Goal: Information Seeking & Learning: Check status

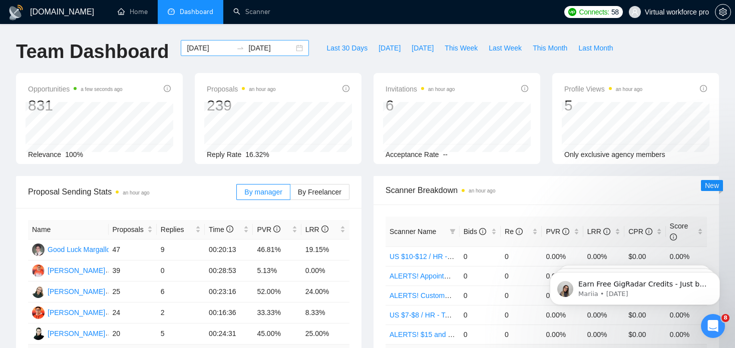
click at [259, 49] on input "[DATE]" at bounding box center [271, 48] width 46 height 11
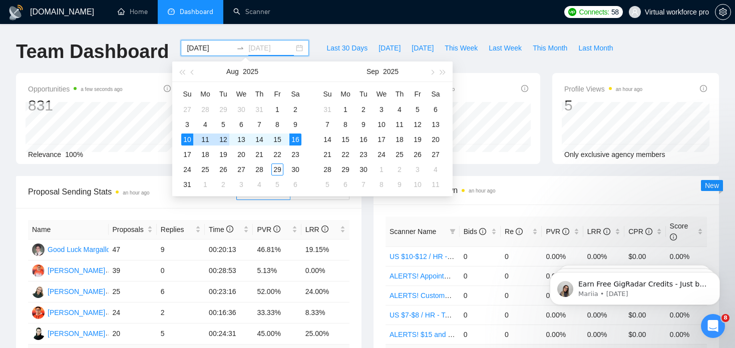
type input "[DATE]"
click at [187, 140] on div "10" at bounding box center [187, 140] width 12 height 12
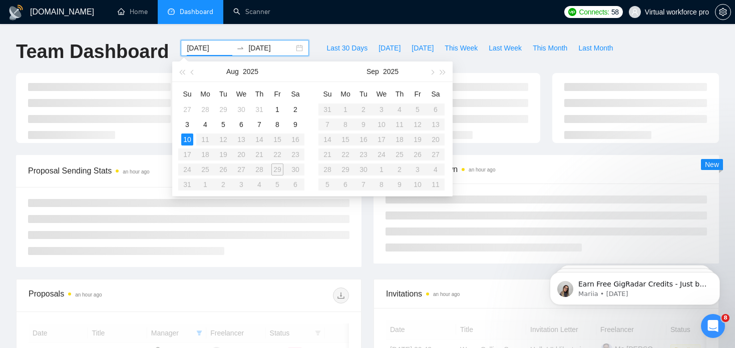
click at [296, 142] on table "Su Mo Tu We Th Fr Sa 27 28 29 30 31 1 2 3 4 5 6 7 8 9 10 11 12 13 14 15 16 17 1…" at bounding box center [241, 139] width 126 height 106
click at [295, 141] on table "Su Mo Tu We Th Fr Sa 27 28 29 30 31 1 2 3 4 5 6 7 8 9 10 11 12 13 14 15 16 17 1…" at bounding box center [241, 139] width 126 height 106
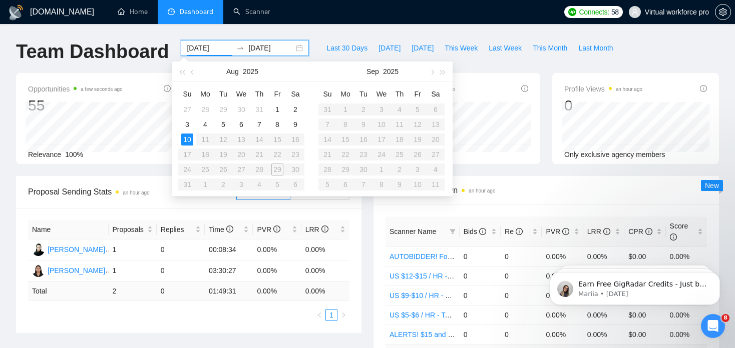
drag, startPoint x: 285, startPoint y: 141, endPoint x: 292, endPoint y: 140, distance: 7.5
click at [285, 141] on table "Su Mo Tu We Th Fr Sa 27 28 29 30 31 1 2 3 4 5 6 7 8 9 10 11 12 13 14 15 16 17 1…" at bounding box center [241, 139] width 126 height 106
click at [292, 140] on table "Su Mo Tu We Th Fr Sa 27 28 29 30 31 1 2 3 4 5 6 7 8 9 10 11 12 13 14 15 16 17 1…" at bounding box center [241, 139] width 126 height 106
type input "[DATE]"
click at [254, 45] on input "[DATE]" at bounding box center [271, 48] width 46 height 11
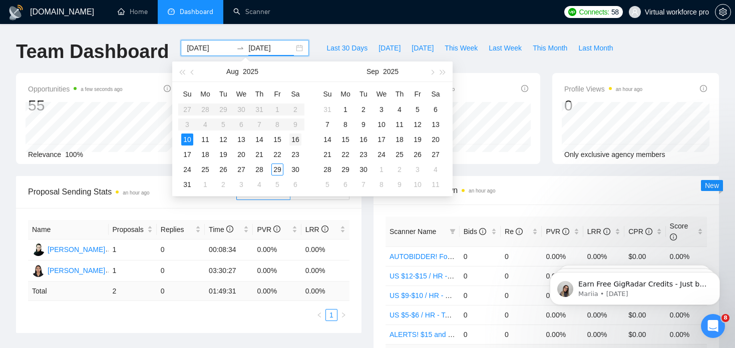
type input "[DATE]"
click at [297, 143] on div "16" at bounding box center [295, 140] width 12 height 12
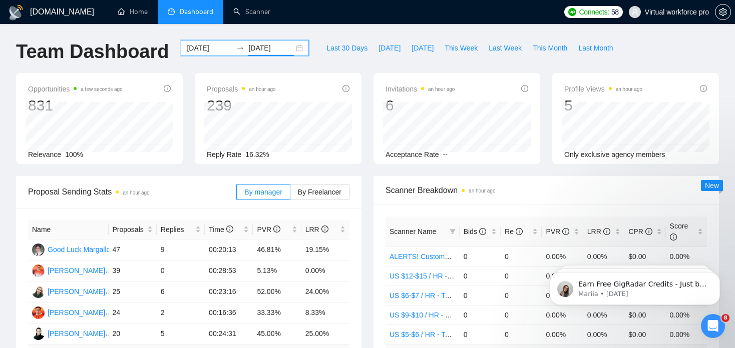
click at [236, 45] on icon "swap-right" at bounding box center [240, 48] width 8 height 8
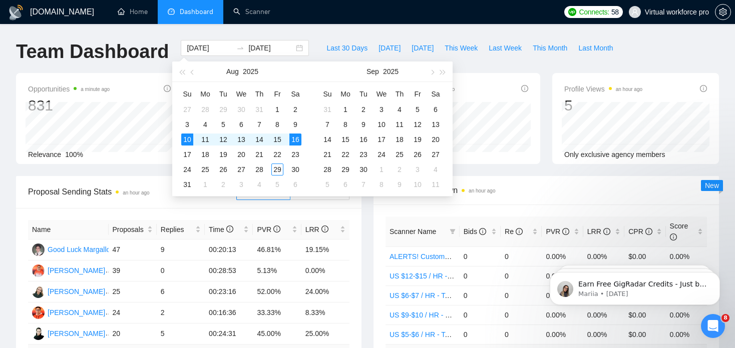
click at [112, 173] on div "Opportunities a minute ago 831 Relevance 100% Proposals an hour ago 239 [DATE] …" at bounding box center [367, 124] width 715 height 103
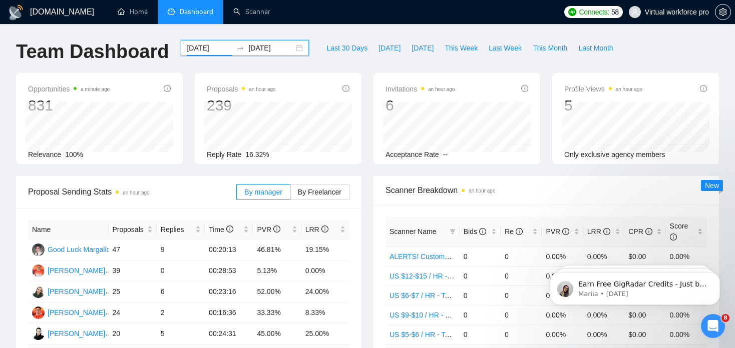
click at [205, 48] on input "[DATE]" at bounding box center [210, 48] width 46 height 11
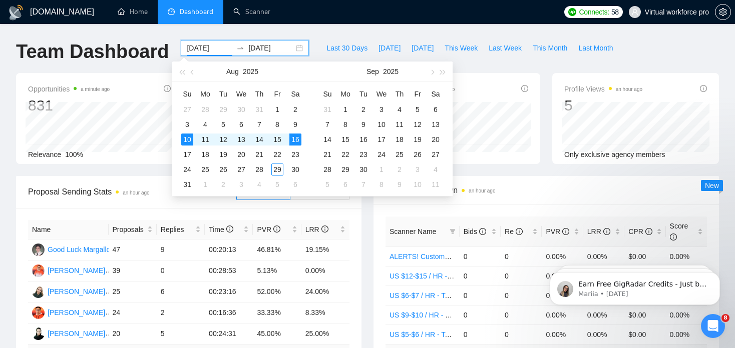
click at [142, 167] on div "Opportunities a minute ago 831 [DATE] Relevant 151 Relevance 100% Proposals an …" at bounding box center [367, 124] width 715 height 103
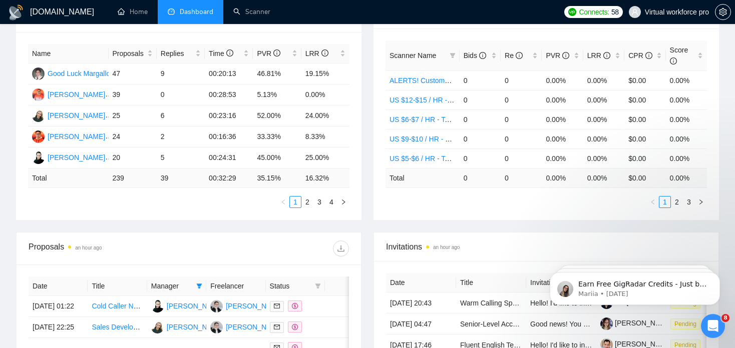
scroll to position [250, 0]
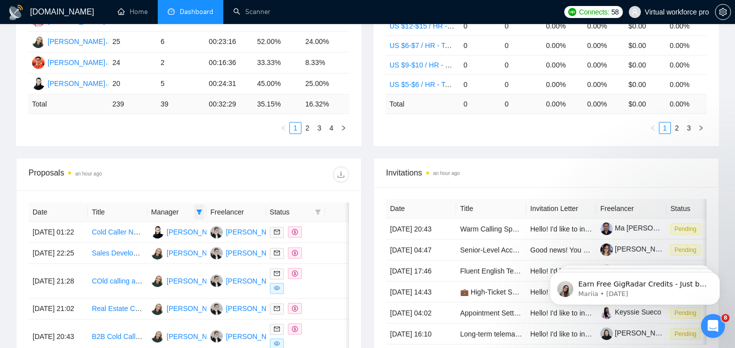
click at [200, 209] on span at bounding box center [199, 212] width 10 height 15
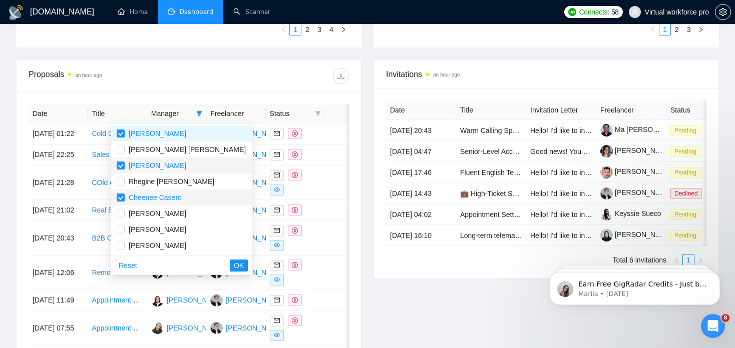
scroll to position [350, 0]
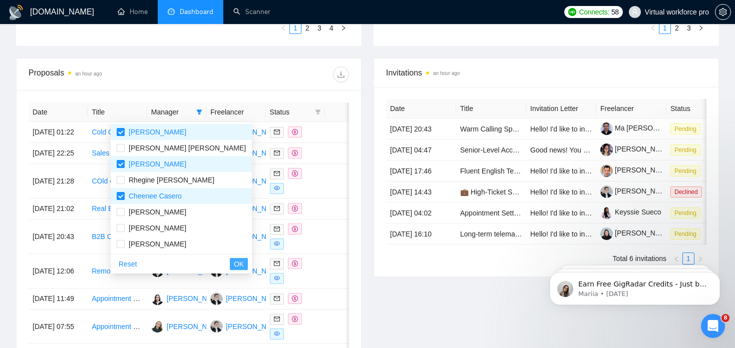
click at [234, 263] on span "OK" at bounding box center [239, 264] width 10 height 11
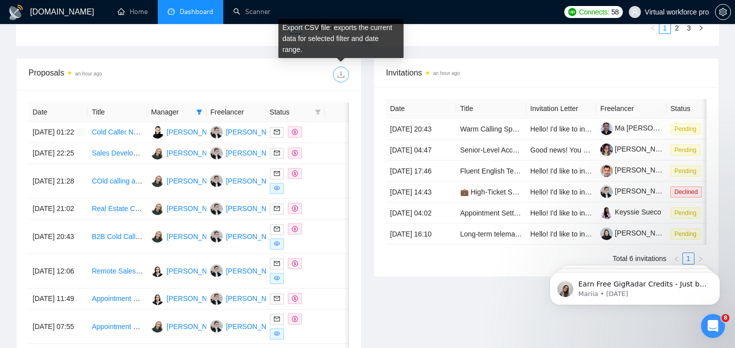
click at [343, 75] on icon "download" at bounding box center [341, 75] width 8 height 8
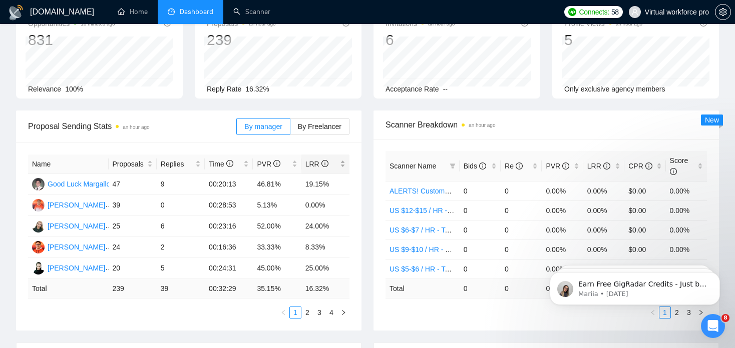
scroll to position [0, 0]
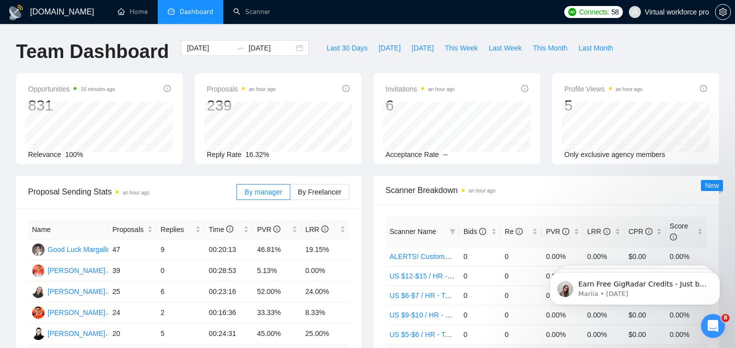
click at [463, 70] on div "Last 30 Days [DATE] [DATE] This Week Last Week This Month Last Month" at bounding box center [469, 56] width 309 height 33
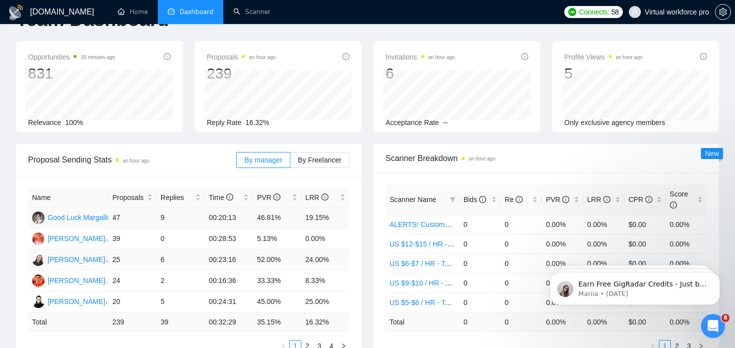
scroll to position [50, 0]
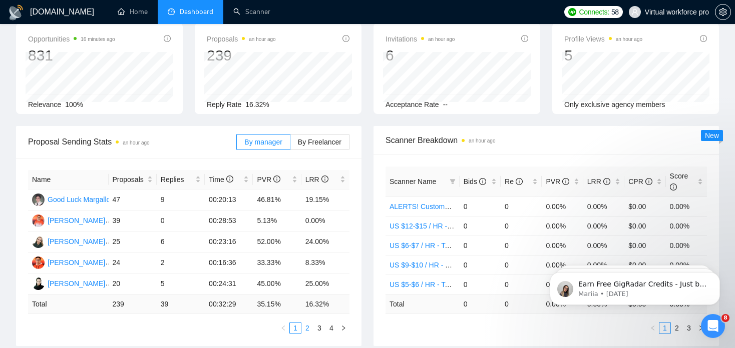
click at [305, 332] on link "2" at bounding box center [307, 328] width 11 height 11
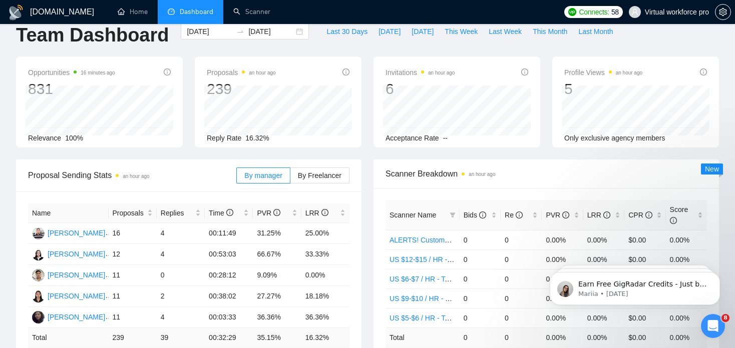
scroll to position [0, 0]
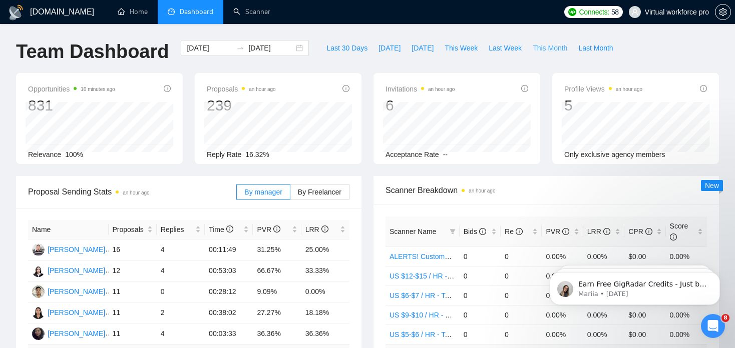
click at [532, 47] on span "This Month" at bounding box center [549, 48] width 35 height 11
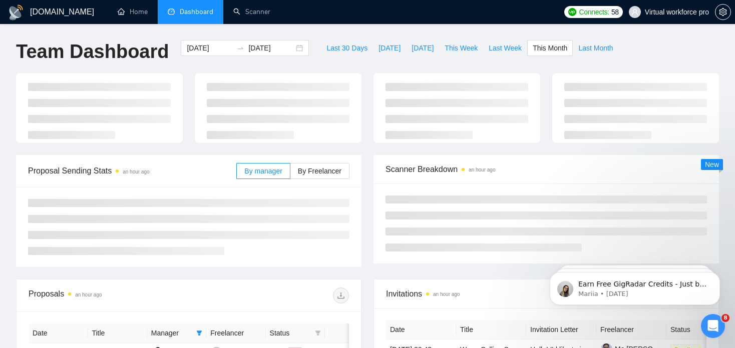
type input "[DATE]"
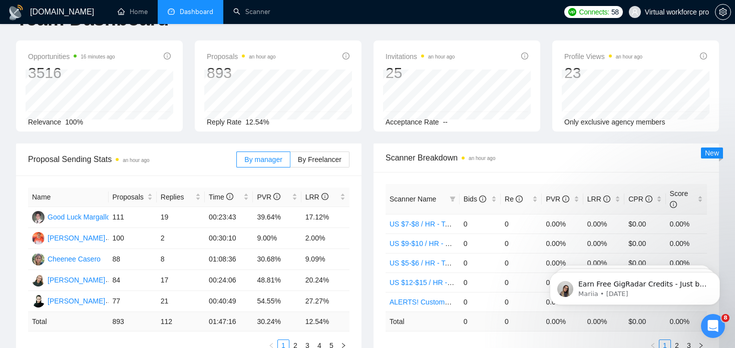
scroll to position [50, 0]
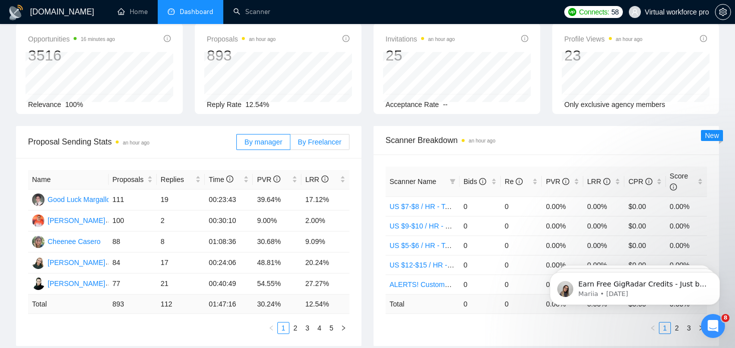
click at [323, 141] on span "By Freelancer" at bounding box center [320, 142] width 44 height 8
click at [290, 145] on input "By Freelancer" at bounding box center [290, 145] width 0 height 0
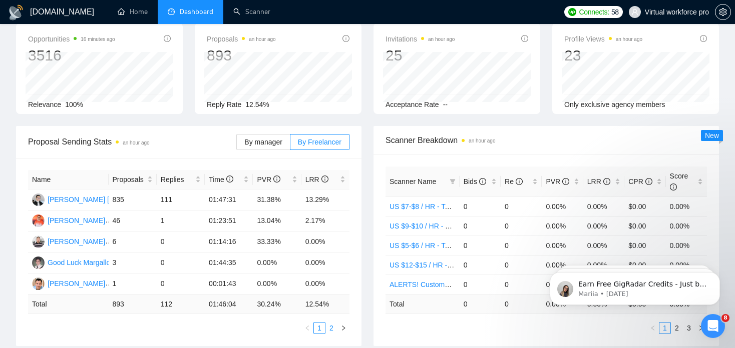
click at [330, 330] on link "2" at bounding box center [331, 328] width 11 height 11
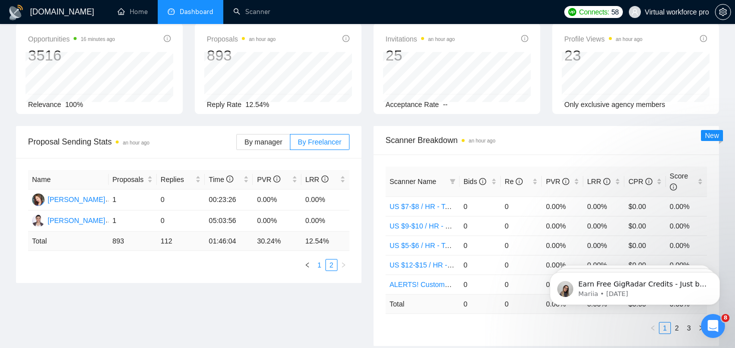
click at [319, 265] on link "1" at bounding box center [319, 265] width 11 height 11
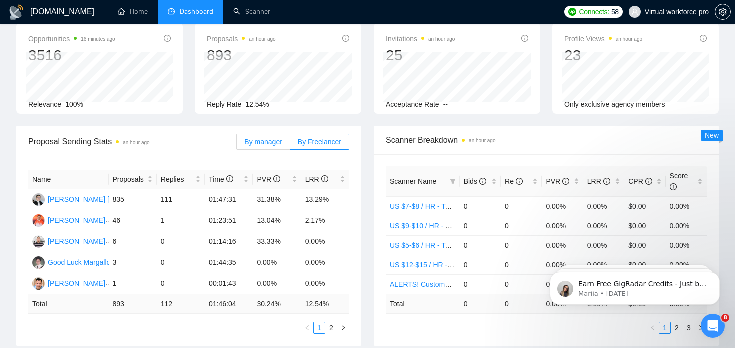
click at [260, 143] on span "By manager" at bounding box center [263, 142] width 38 height 8
click at [237, 145] on input "By manager" at bounding box center [237, 145] width 0 height 0
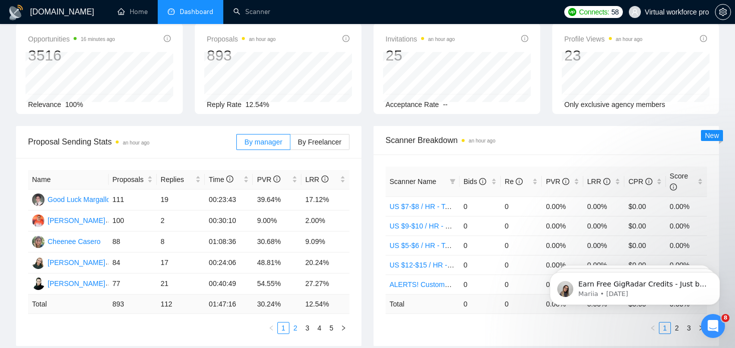
click at [296, 330] on link "2" at bounding box center [295, 328] width 11 height 11
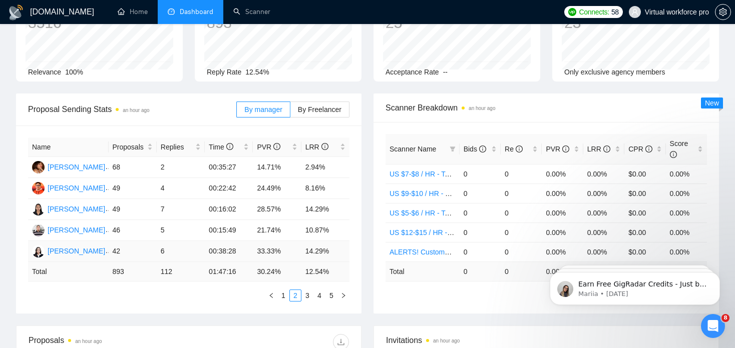
scroll to position [100, 0]
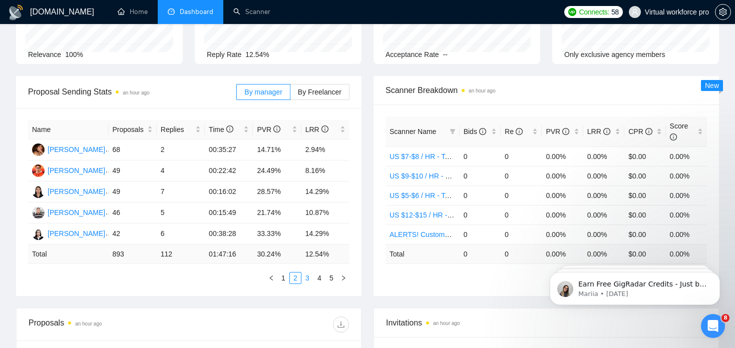
click at [309, 281] on link "3" at bounding box center [307, 278] width 11 height 11
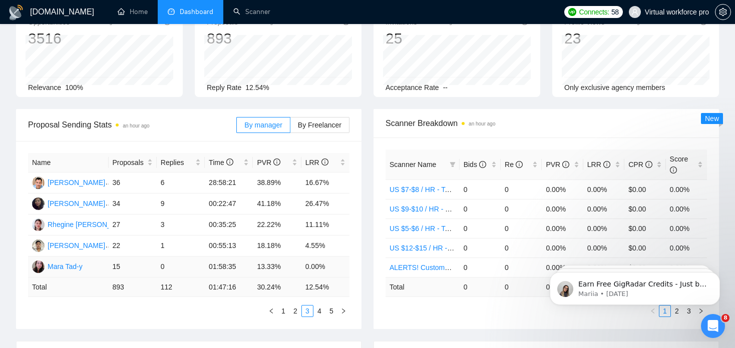
scroll to position [50, 0]
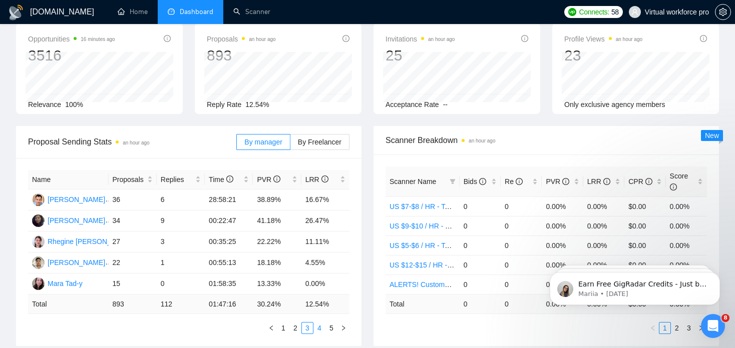
click at [319, 329] on link "4" at bounding box center [319, 328] width 11 height 11
click at [332, 332] on link "5" at bounding box center [331, 328] width 11 height 11
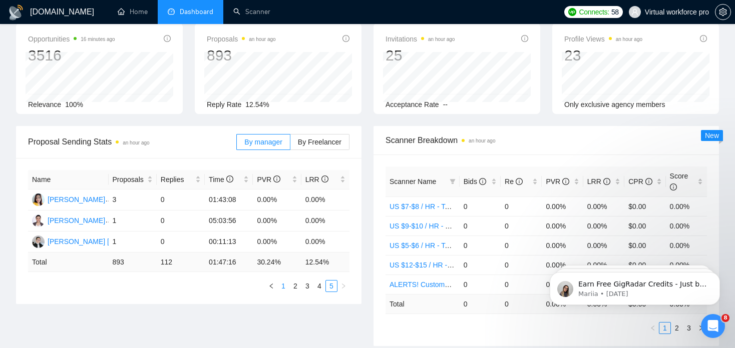
click at [284, 287] on link "1" at bounding box center [283, 286] width 11 height 11
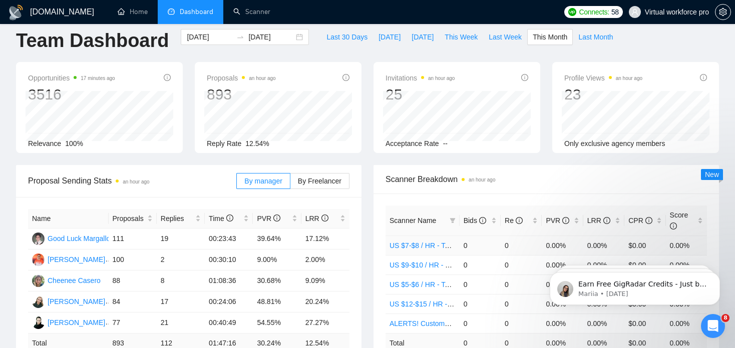
scroll to position [0, 0]
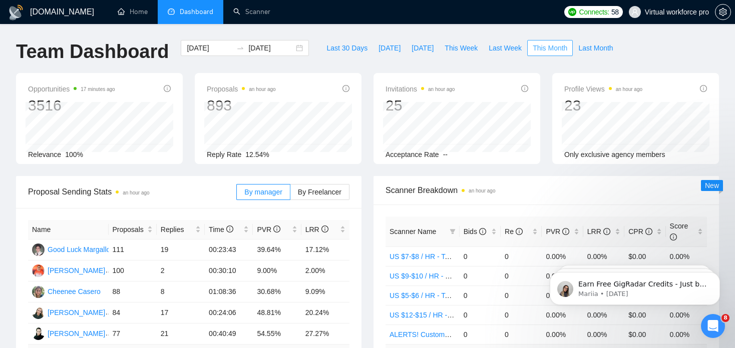
click at [545, 51] on span "This Month" at bounding box center [549, 48] width 35 height 11
click at [532, 49] on span "This Month" at bounding box center [549, 48] width 35 height 11
click at [490, 53] on span "Last Week" at bounding box center [504, 48] width 33 height 11
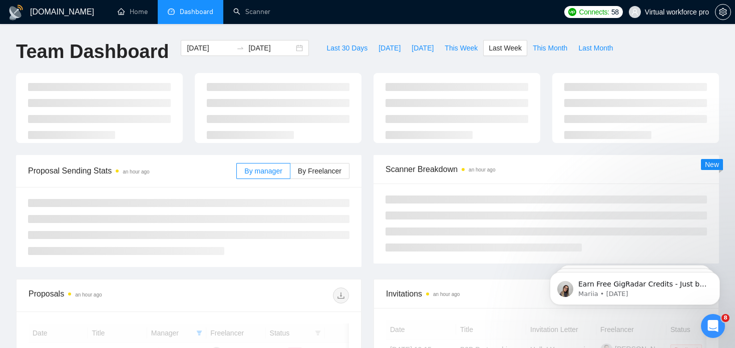
type input "[DATE]"
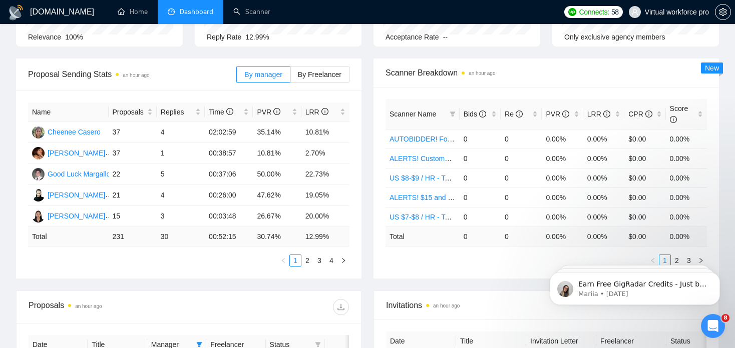
scroll to position [100, 0]
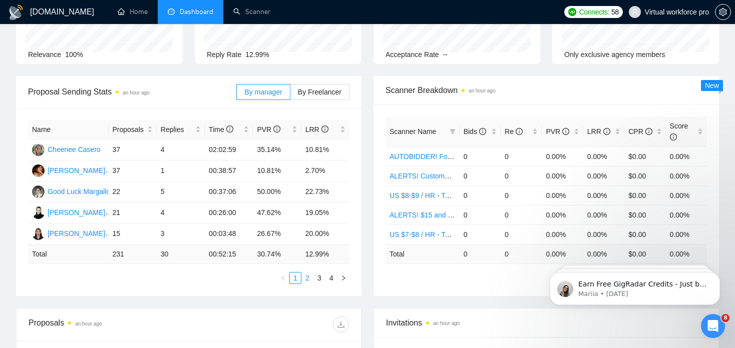
click at [306, 277] on link "2" at bounding box center [307, 278] width 11 height 11
click at [322, 281] on link "3" at bounding box center [319, 278] width 11 height 11
click at [331, 280] on link "4" at bounding box center [331, 278] width 11 height 11
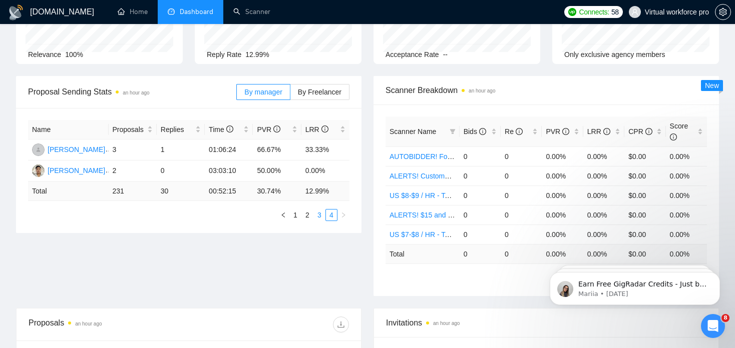
click at [317, 217] on link "3" at bounding box center [319, 215] width 11 height 11
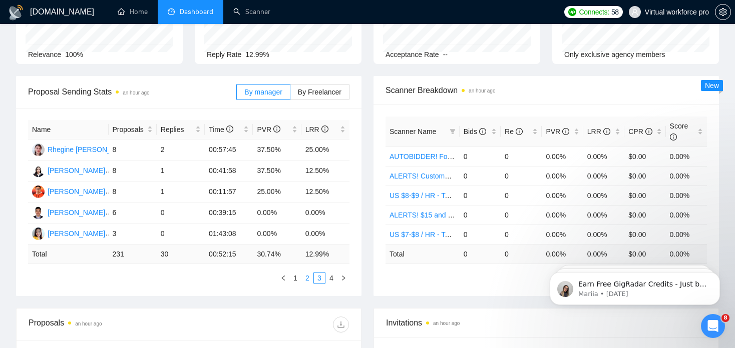
click at [305, 280] on link "2" at bounding box center [307, 278] width 11 height 11
click at [296, 277] on link "1" at bounding box center [295, 278] width 11 height 11
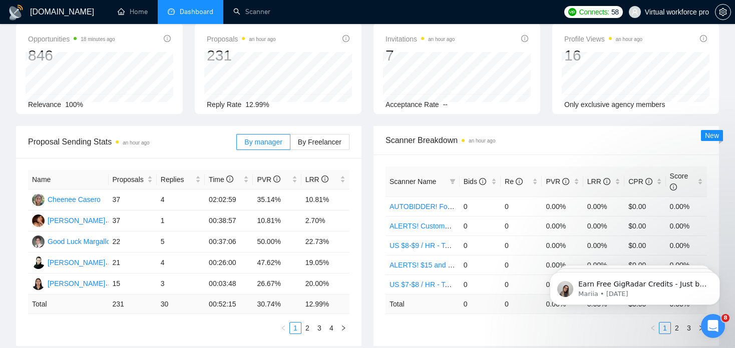
scroll to position [0, 0]
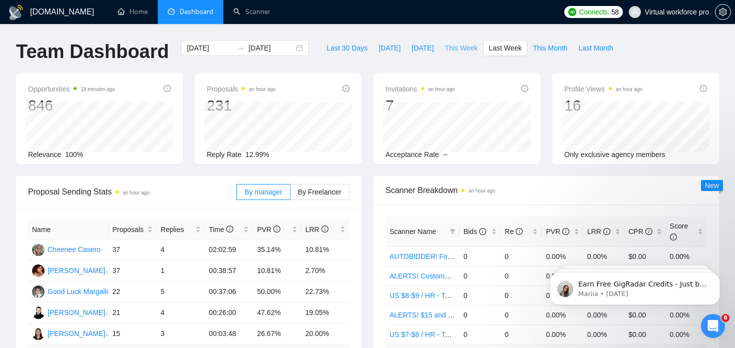
click at [461, 49] on span "This Week" at bounding box center [460, 48] width 33 height 11
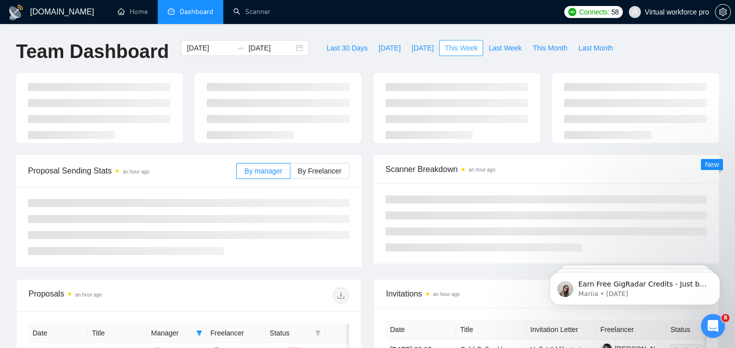
type input "[DATE]"
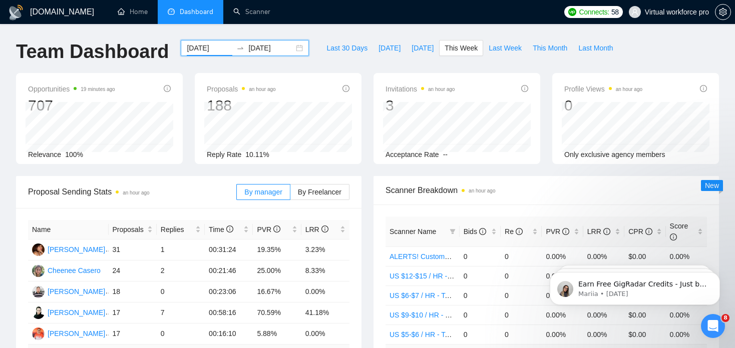
click at [198, 48] on input "[DATE]" at bounding box center [210, 48] width 46 height 11
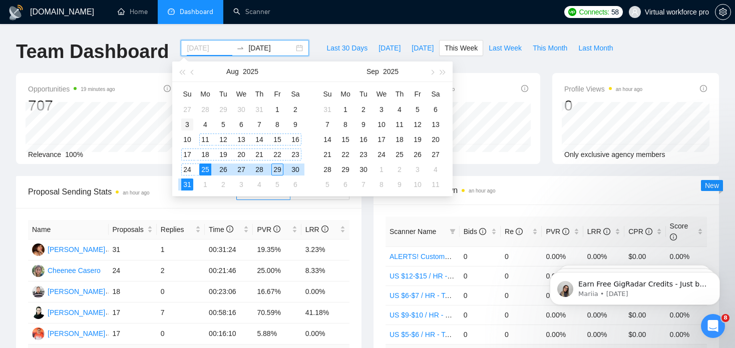
type input "[DATE]"
click at [187, 126] on div "3" at bounding box center [187, 125] width 12 height 12
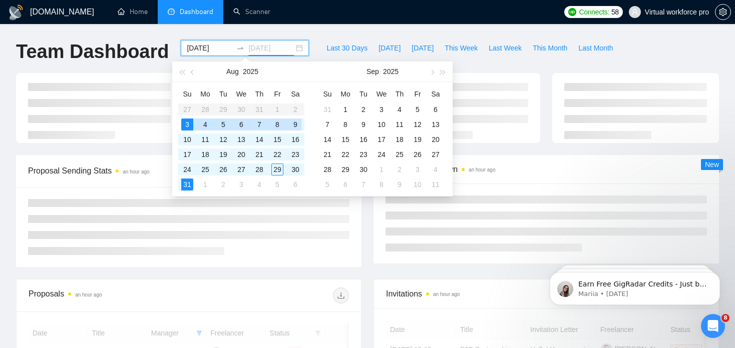
click at [294, 124] on div "9" at bounding box center [295, 125] width 12 height 12
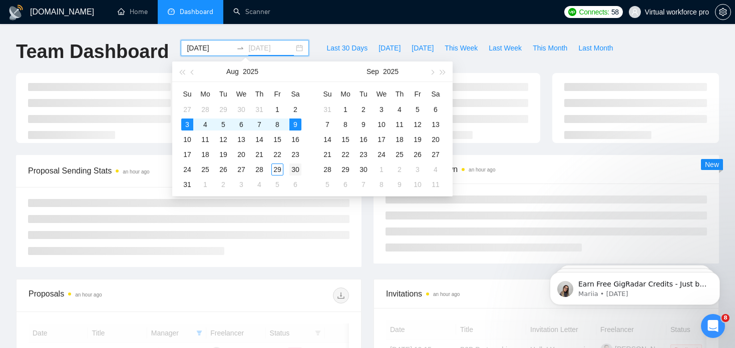
type input "[DATE]"
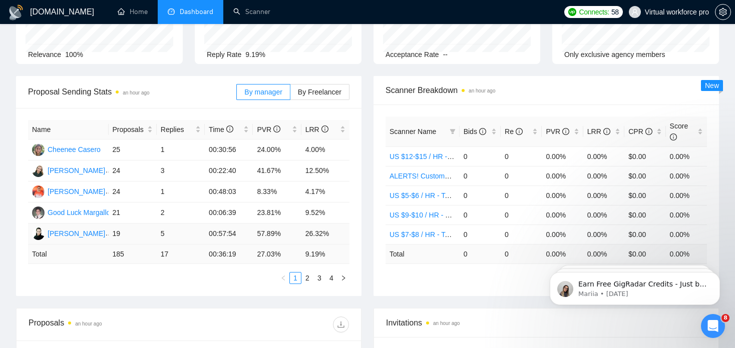
scroll to position [50, 0]
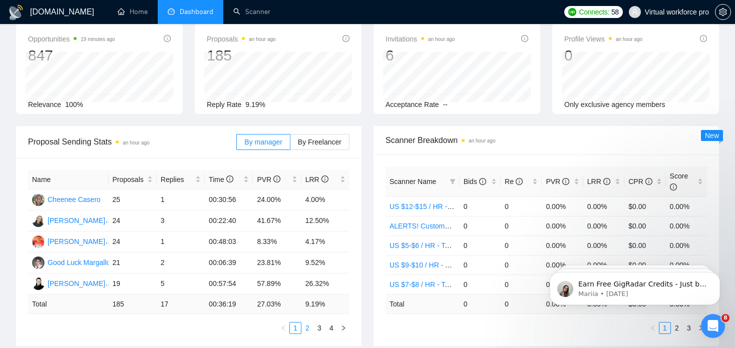
click at [306, 332] on link "2" at bounding box center [307, 328] width 11 height 11
click at [329, 140] on span "By Freelancer" at bounding box center [320, 142] width 44 height 8
click at [290, 145] on input "By Freelancer" at bounding box center [290, 145] width 0 height 0
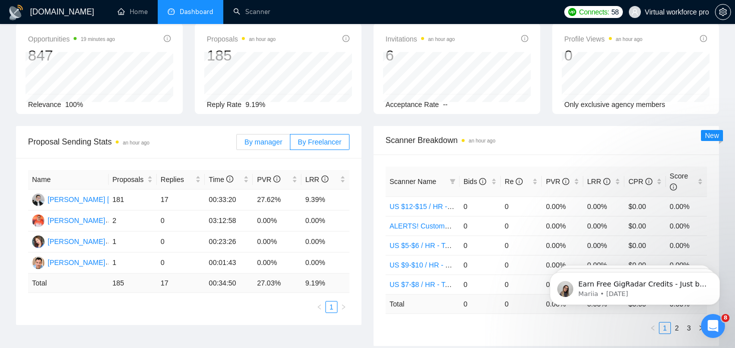
click at [272, 144] on span "By manager" at bounding box center [263, 142] width 38 height 8
click at [237, 145] on input "By manager" at bounding box center [237, 145] width 0 height 0
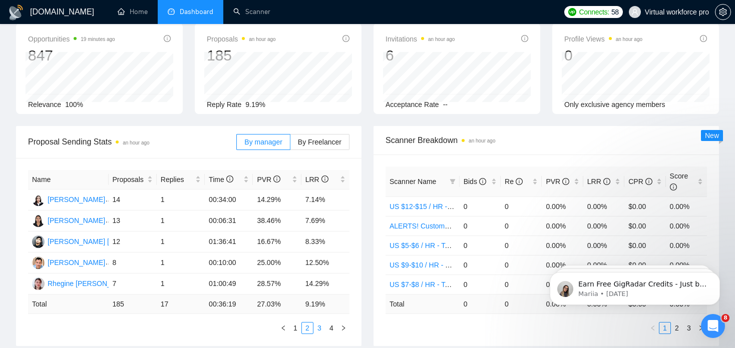
click at [320, 330] on link "3" at bounding box center [319, 328] width 11 height 11
click at [334, 331] on link "4" at bounding box center [331, 328] width 11 height 11
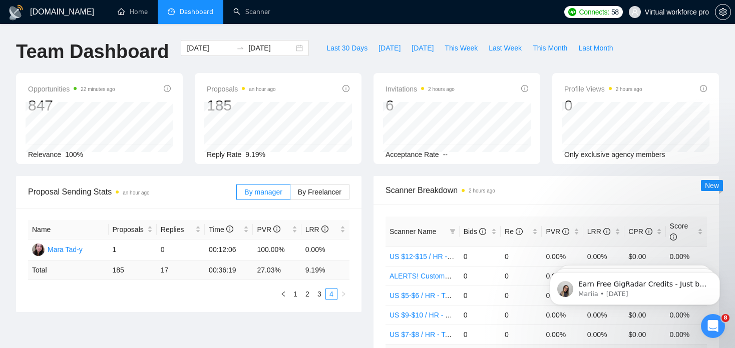
scroll to position [0, 0]
